Goal: Information Seeking & Learning: Learn about a topic

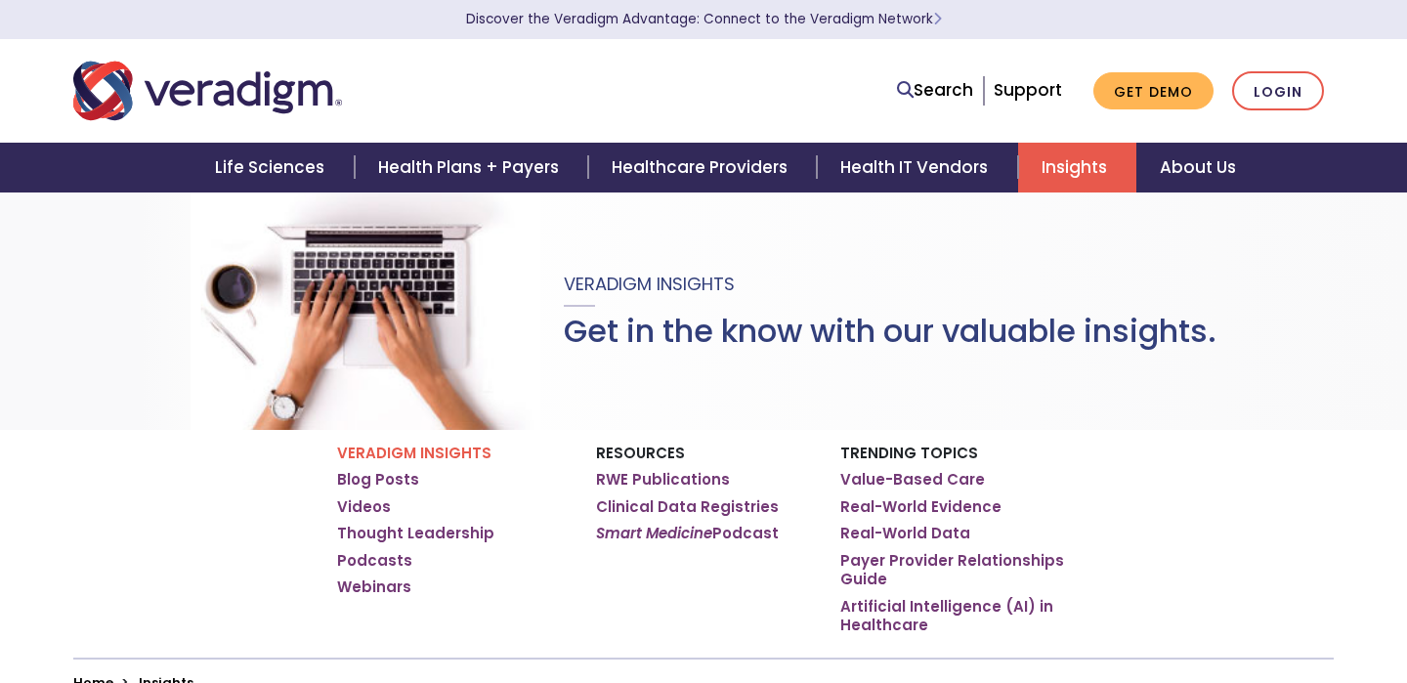
scroll to position [693, 0]
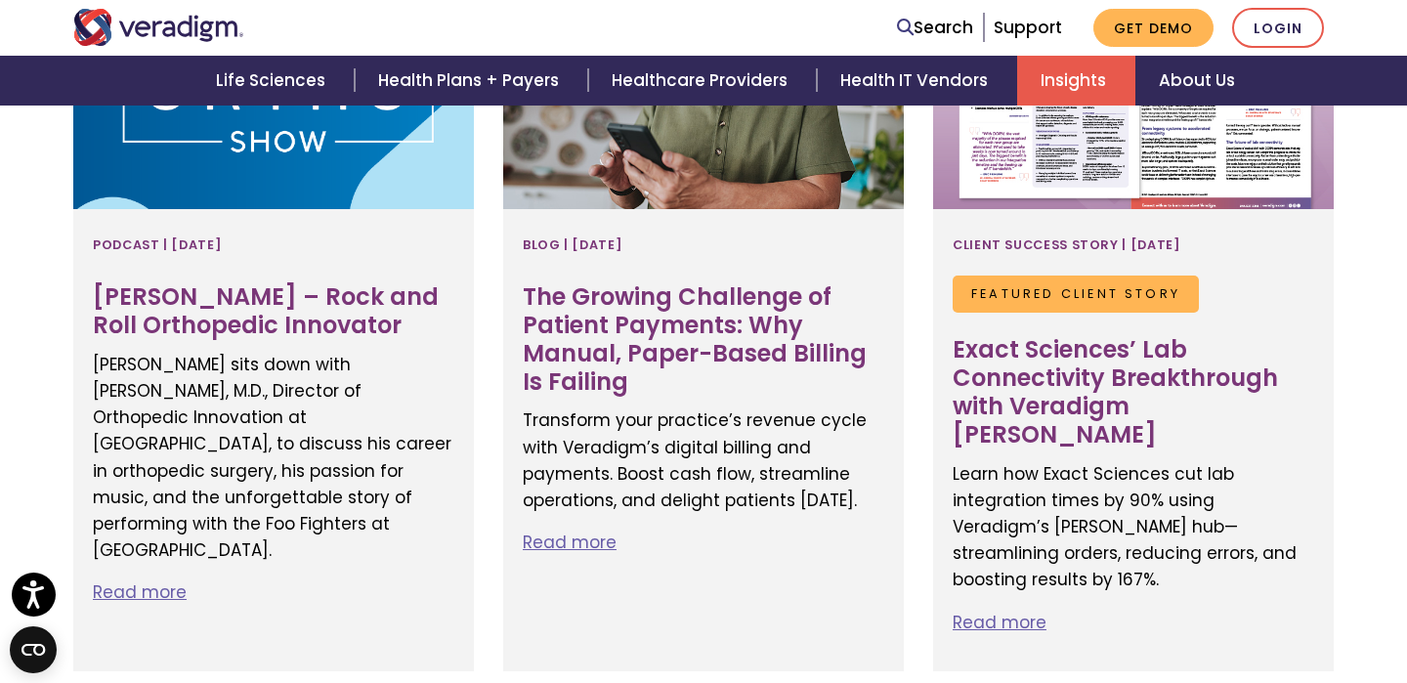
scroll to position [897, 0]
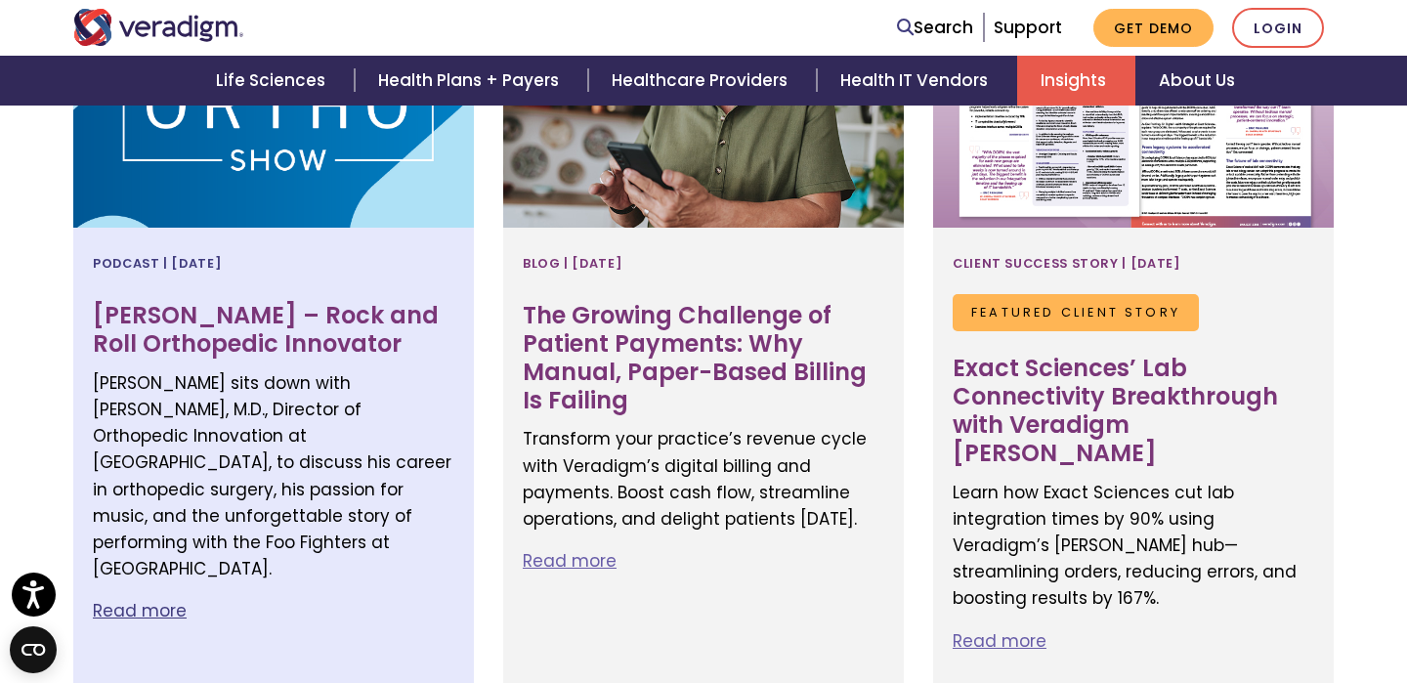
click at [355, 316] on h3 "[PERSON_NAME] – Rock and Roll Orthopedic Innovator" at bounding box center [274, 330] width 362 height 57
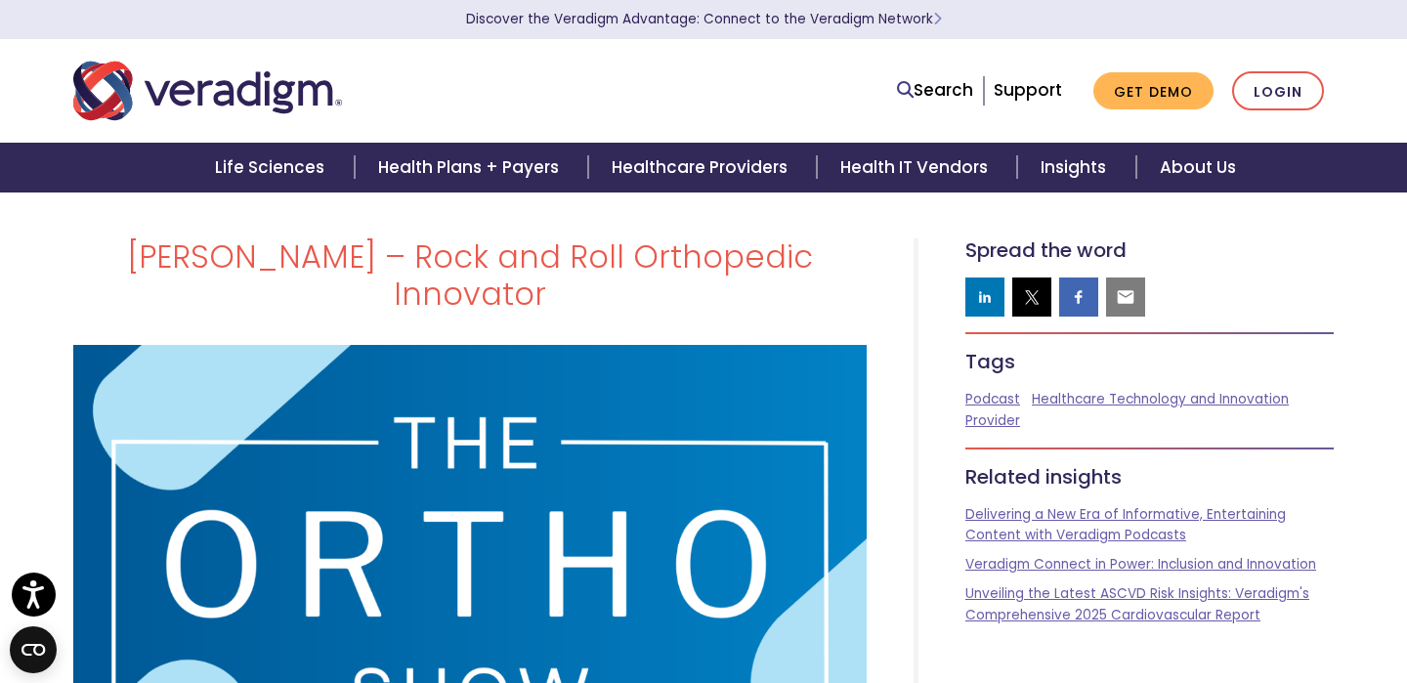
click at [670, 245] on h1 "[PERSON_NAME] – Rock and Roll Orthopedic Innovator" at bounding box center [469, 275] width 793 height 75
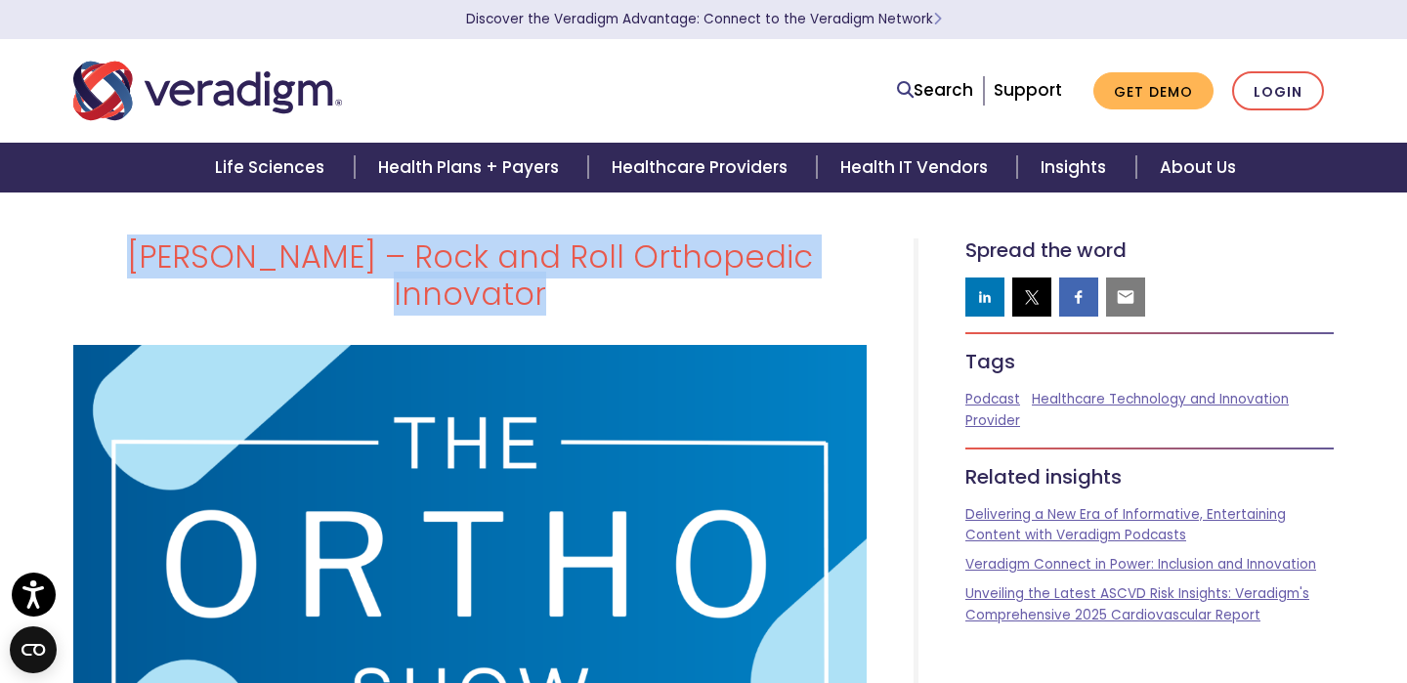
click at [670, 245] on h1 "[PERSON_NAME] – Rock and Roll Orthopedic Innovator" at bounding box center [469, 275] width 793 height 75
copy div "[PERSON_NAME] – Rock and Roll Orthopedic Innovator"
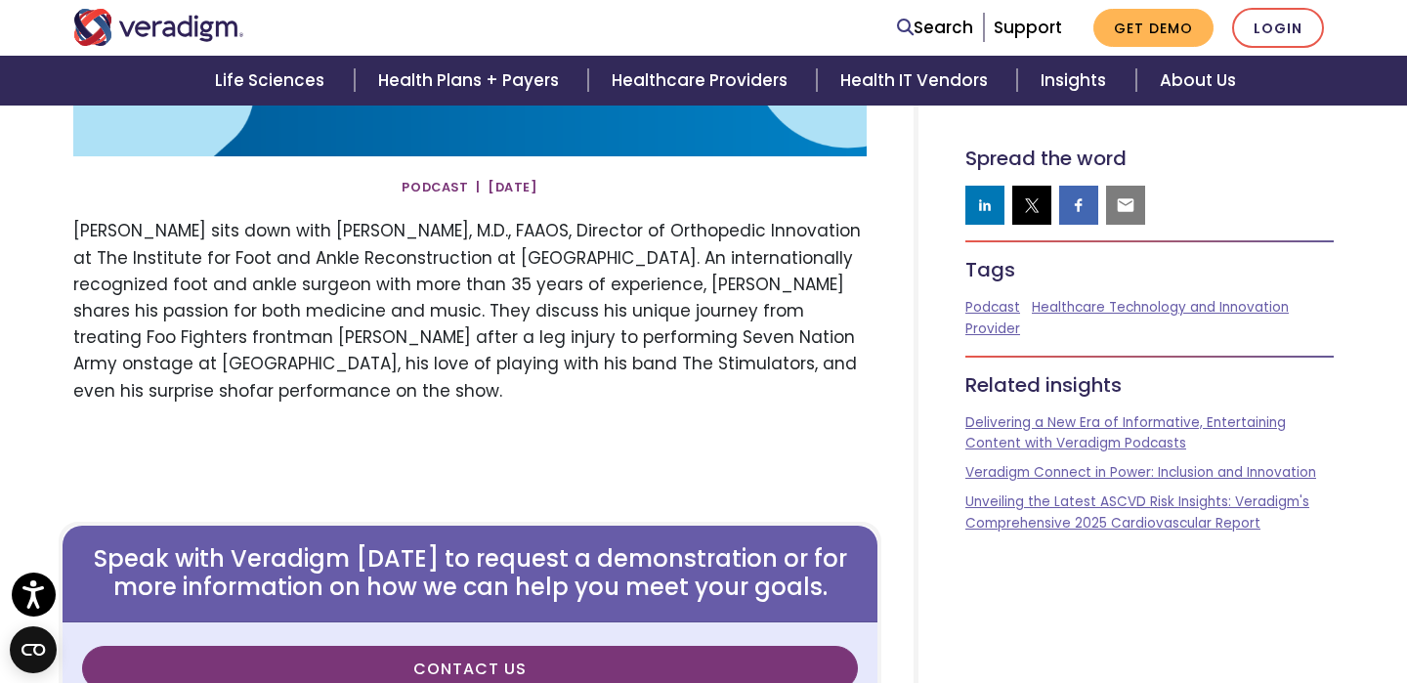
scroll to position [634, 0]
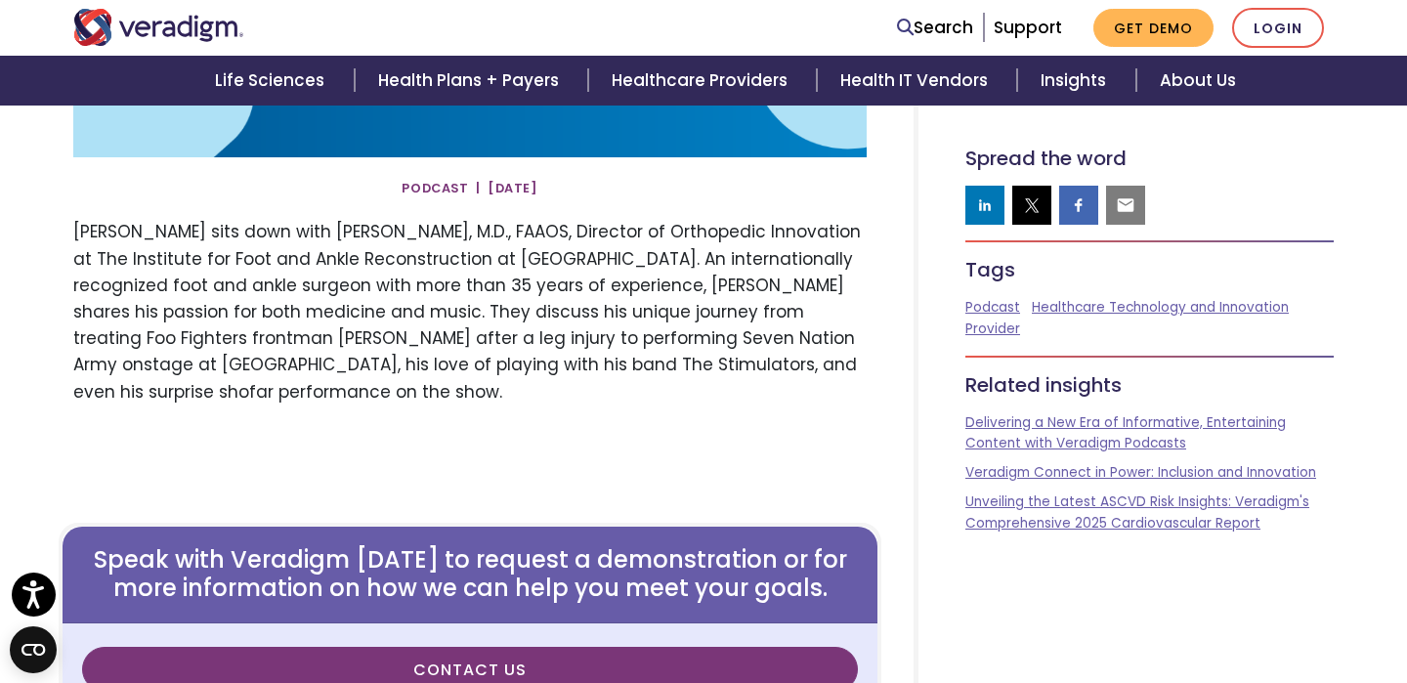
click at [472, 222] on p "Dr. Scott Sigman sits down with Lew C. Schon, M.D., FAAOS, Director of Orthoped…" at bounding box center [469, 312] width 793 height 186
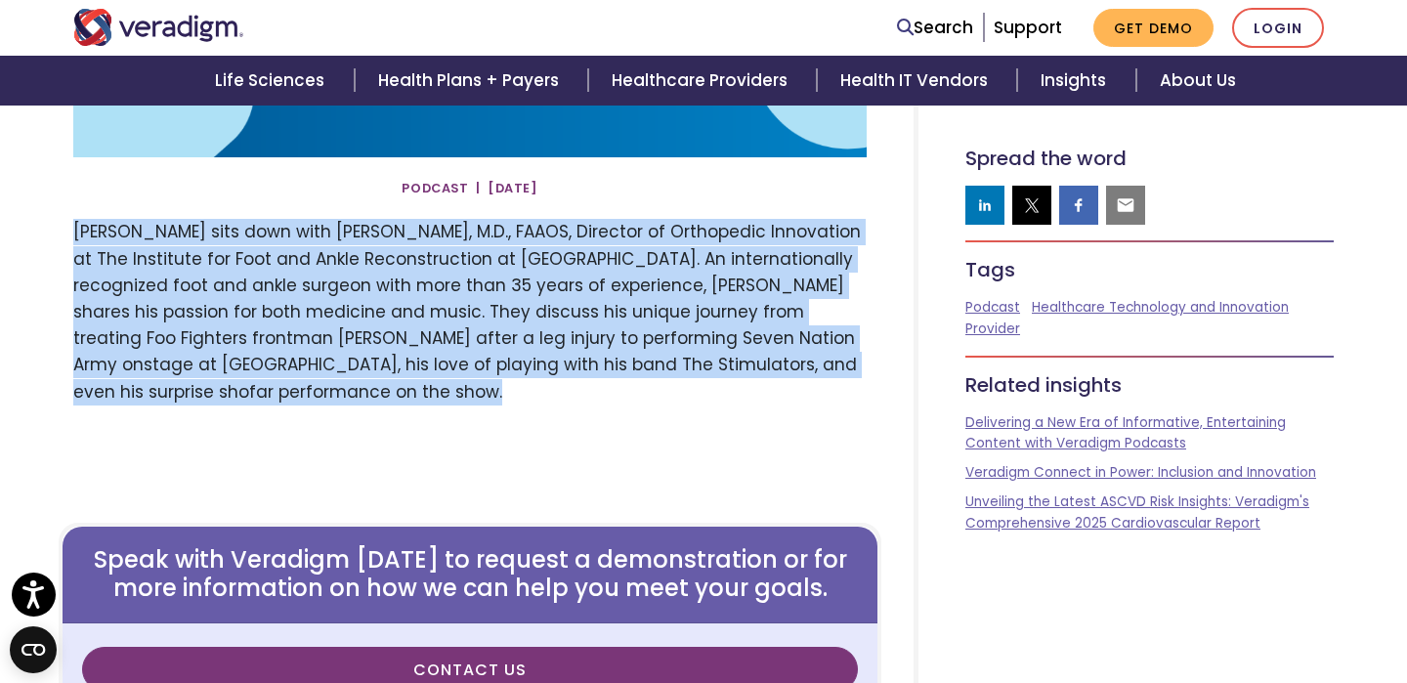
click at [472, 222] on p "Dr. Scott Sigman sits down with Lew C. Schon, M.D., FAAOS, Director of Orthoped…" at bounding box center [469, 312] width 793 height 186
copy div "Dr. Scott Sigman sits down with Lew C. Schon, M.D., FAAOS, Director of Orthoped…"
